Goal: Use online tool/utility

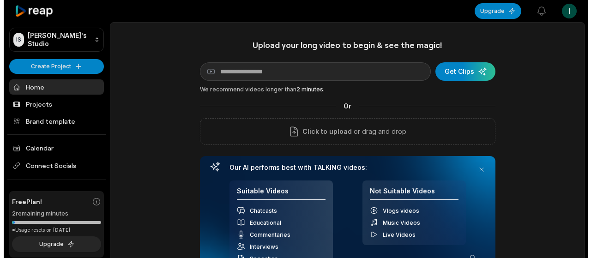
scroll to position [265, 0]
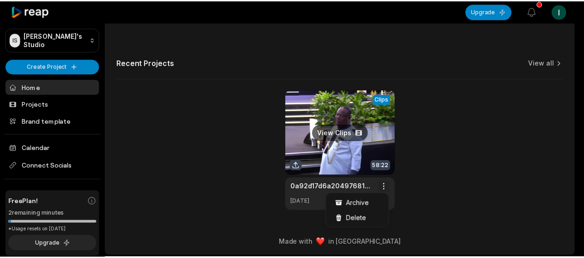
scroll to position [0, 0]
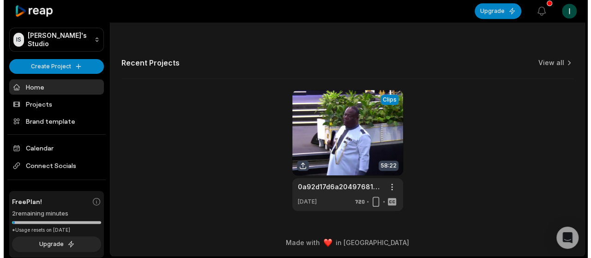
scroll to position [35, 0]
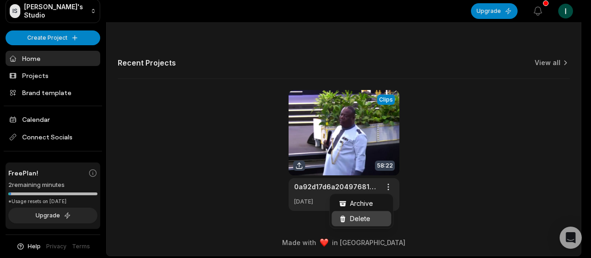
click at [376, 221] on div "Delete" at bounding box center [362, 218] width 60 height 15
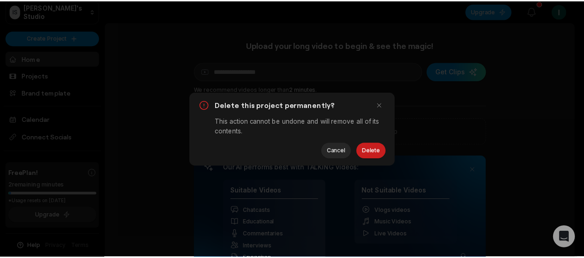
scroll to position [0, 0]
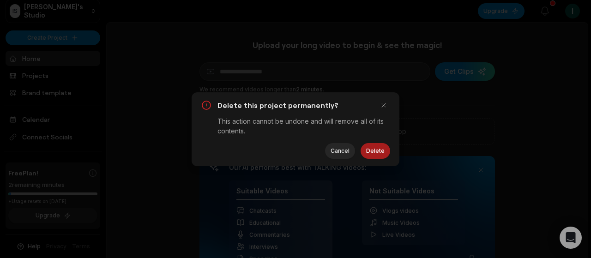
click at [375, 152] on button "Delete" at bounding box center [376, 151] width 30 height 16
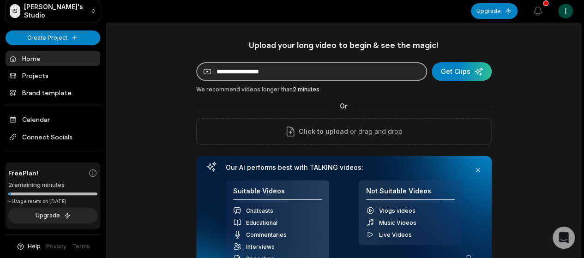
click at [386, 69] on input at bounding box center [311, 71] width 231 height 18
paste input "**********"
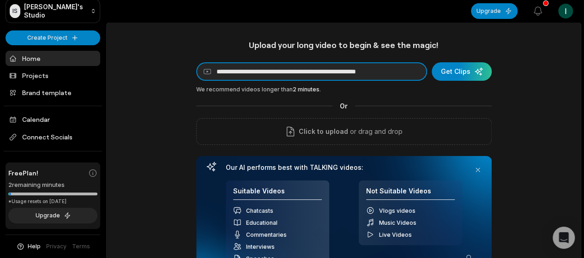
scroll to position [0, 5]
type input "**********"
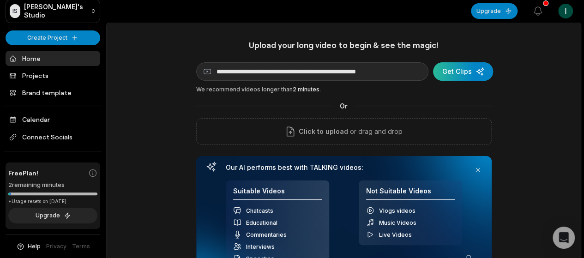
click at [465, 74] on div "submit" at bounding box center [463, 71] width 60 height 18
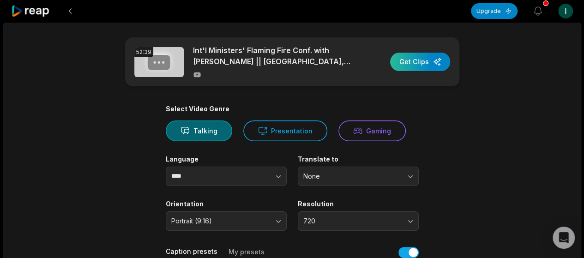
click at [419, 64] on div "button" at bounding box center [420, 62] width 60 height 18
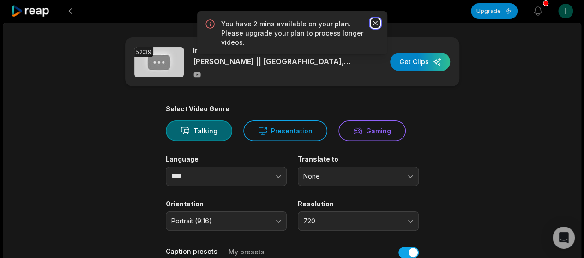
click at [376, 23] on icon "button" at bounding box center [375, 23] width 5 height 5
